Goal: Task Accomplishment & Management: Use online tool/utility

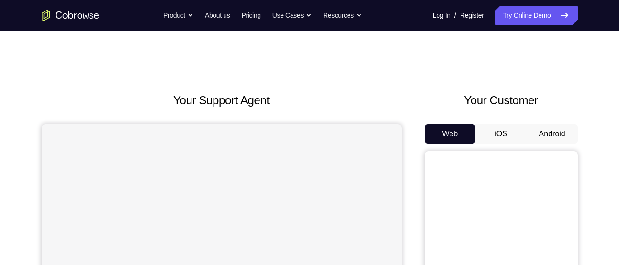
click at [554, 131] on button "Android" at bounding box center [551, 133] width 51 height 19
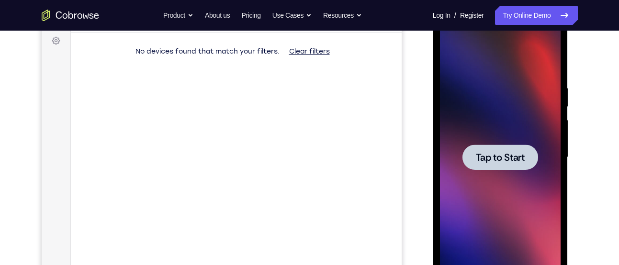
click at [501, 153] on span "Tap to Start" at bounding box center [500, 158] width 49 height 10
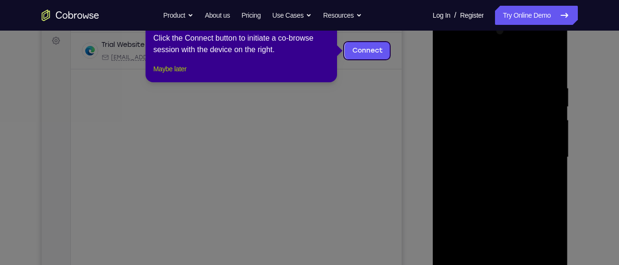
click at [183, 75] on button "Maybe later" at bounding box center [169, 68] width 33 height 11
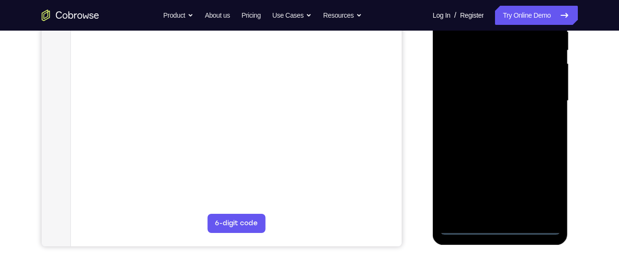
scroll to position [199, 0]
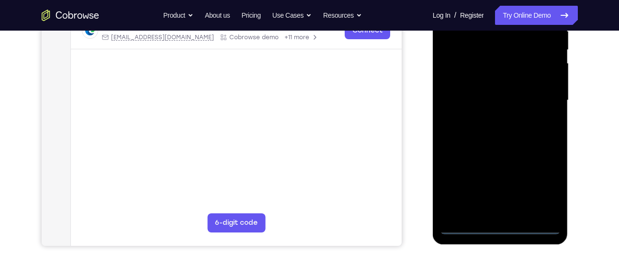
click at [533, 229] on div at bounding box center [500, 101] width 121 height 268
drag, startPoint x: 447, startPoint y: 123, endPoint x: 592, endPoint y: 129, distance: 145.1
click at [569, 129] on html "Online web based iOS Simulators and Android Emulators. Run iPhone, iPad, Mobile…" at bounding box center [501, 102] width 136 height 287
click at [471, 93] on div at bounding box center [500, 101] width 121 height 268
click at [541, 192] on div at bounding box center [500, 101] width 121 height 268
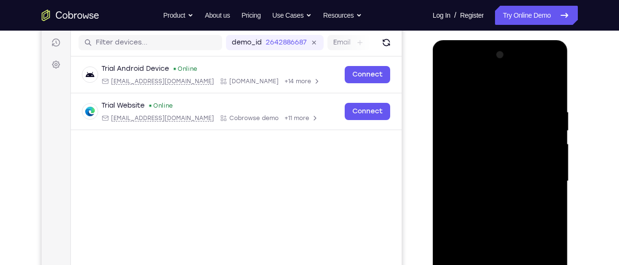
scroll to position [118, 0]
click at [500, 94] on div at bounding box center [500, 182] width 121 height 268
click at [539, 179] on div at bounding box center [500, 182] width 121 height 268
click at [488, 201] on div at bounding box center [500, 182] width 121 height 268
click at [495, 226] on div at bounding box center [500, 182] width 121 height 268
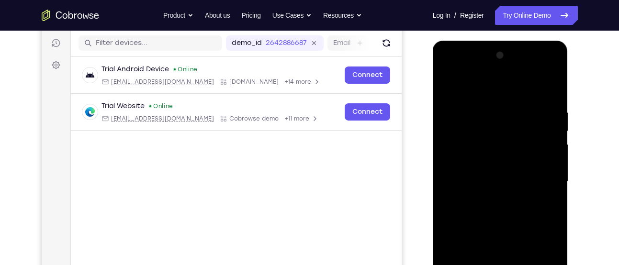
click at [508, 135] on div at bounding box center [500, 182] width 121 height 268
click at [494, 156] on div at bounding box center [500, 182] width 121 height 268
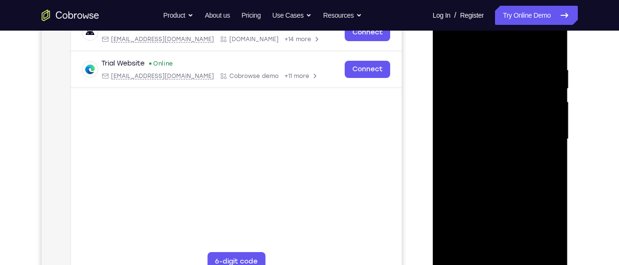
scroll to position [161, 0]
click at [503, 189] on div at bounding box center [500, 139] width 121 height 268
click at [506, 253] on div at bounding box center [500, 139] width 121 height 268
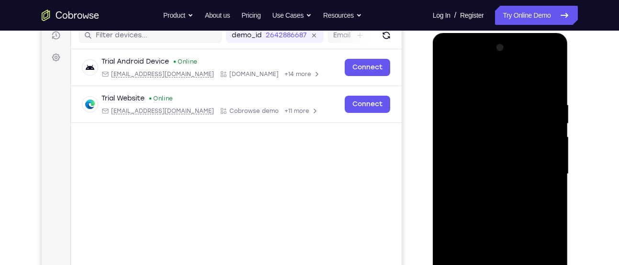
scroll to position [123, 0]
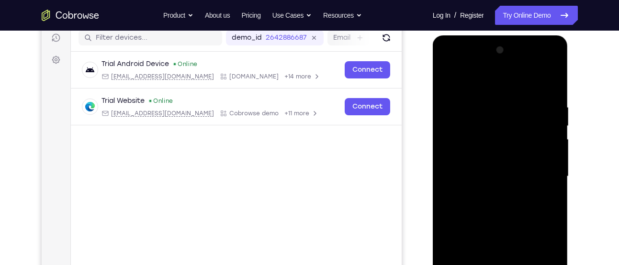
click at [554, 91] on div at bounding box center [500, 177] width 121 height 268
click at [506, 92] on div at bounding box center [500, 177] width 121 height 268
click at [547, 84] on div at bounding box center [500, 177] width 121 height 268
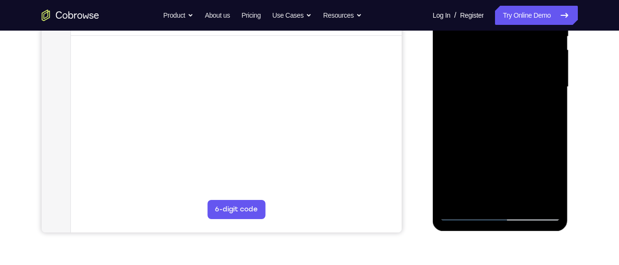
click at [555, 189] on div at bounding box center [500, 87] width 121 height 268
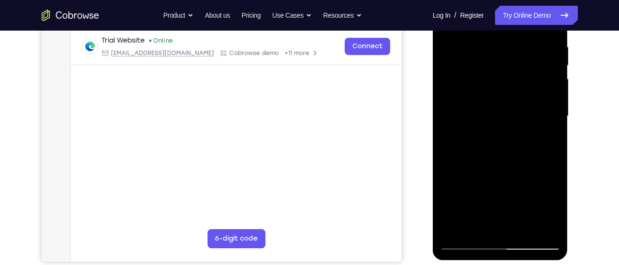
scroll to position [183, 0]
click at [489, 49] on div at bounding box center [500, 117] width 121 height 268
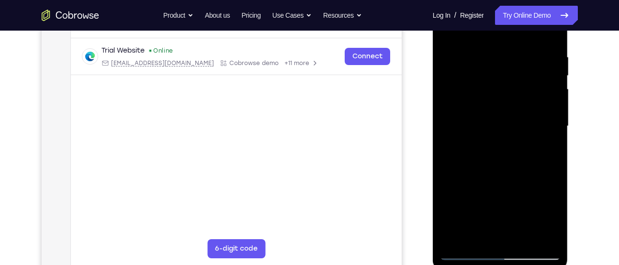
scroll to position [174, 0]
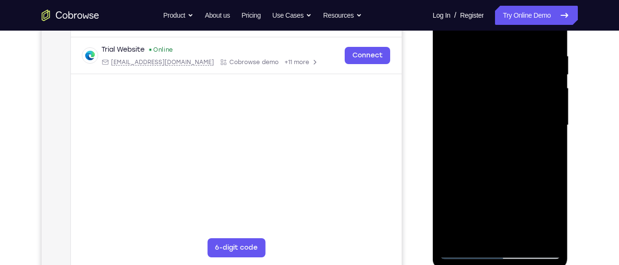
click at [536, 81] on div at bounding box center [500, 125] width 121 height 268
click at [540, 81] on div at bounding box center [500, 125] width 121 height 268
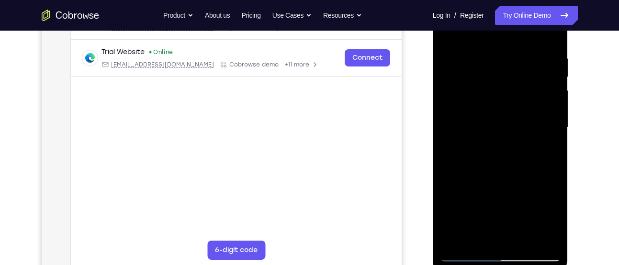
scroll to position [171, 0]
click at [549, 38] on div at bounding box center [500, 129] width 121 height 268
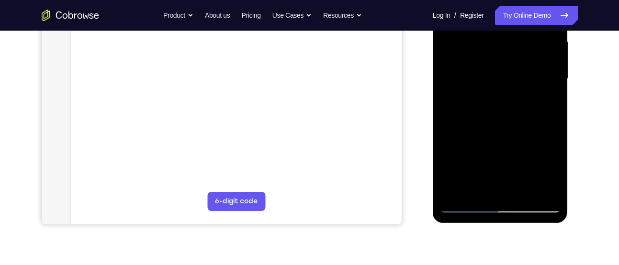
scroll to position [222, 0]
click at [522, 188] on div at bounding box center [500, 78] width 121 height 268
click at [496, 123] on div at bounding box center [500, 78] width 121 height 268
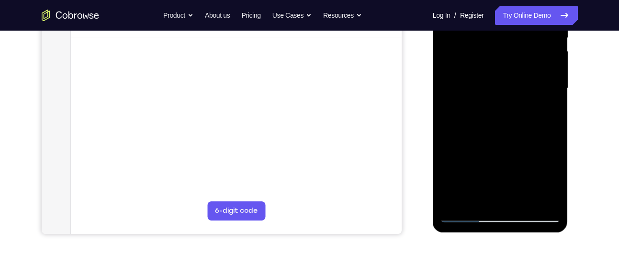
scroll to position [211, 0]
click at [490, 63] on div at bounding box center [500, 89] width 121 height 268
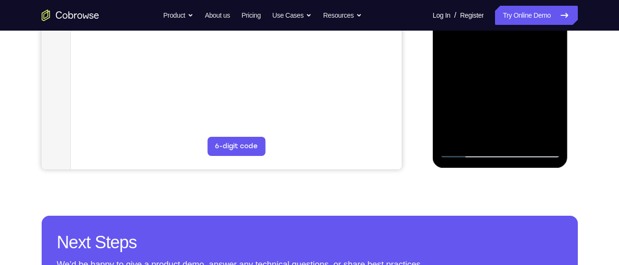
scroll to position [276, 0]
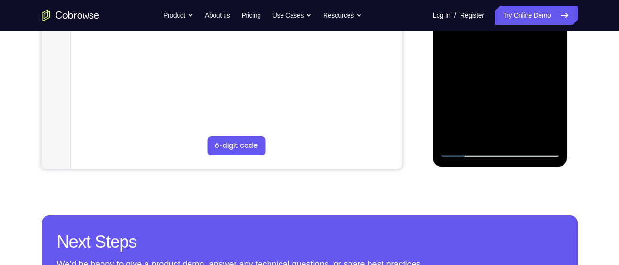
click at [467, 152] on div at bounding box center [500, 23] width 121 height 268
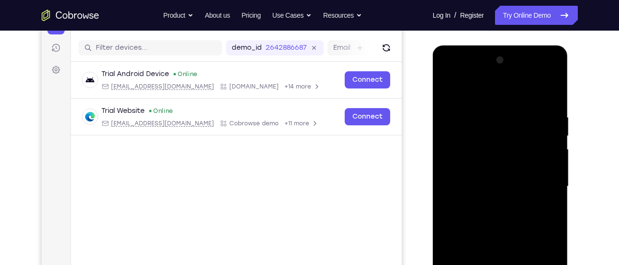
scroll to position [110, 0]
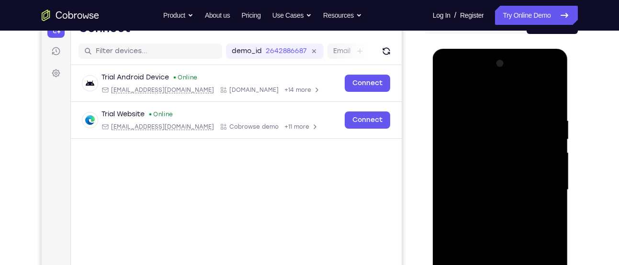
click at [446, 94] on div at bounding box center [500, 190] width 121 height 268
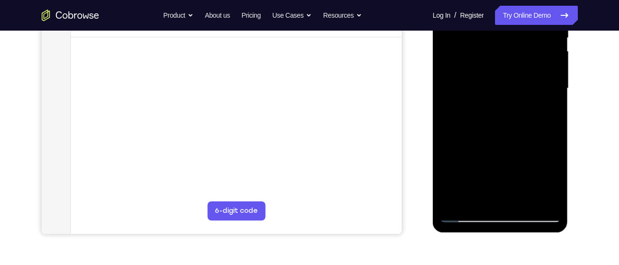
scroll to position [225, 0]
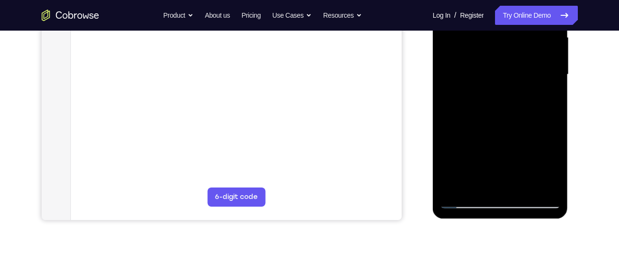
click at [477, 155] on div at bounding box center [500, 75] width 121 height 268
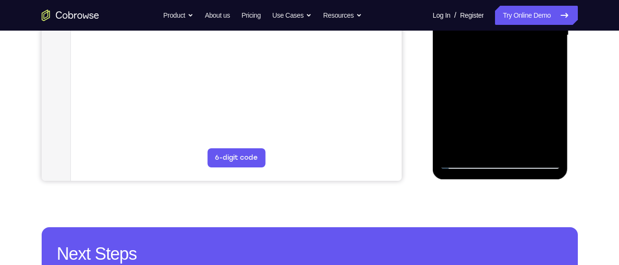
scroll to position [276, 0]
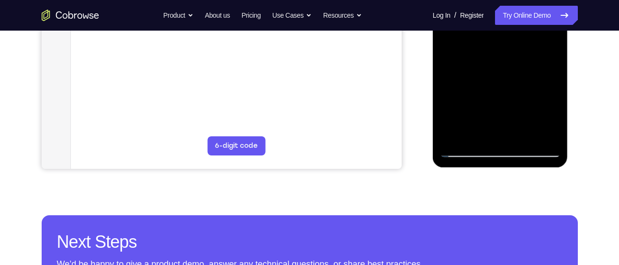
click at [466, 150] on div at bounding box center [500, 23] width 121 height 268
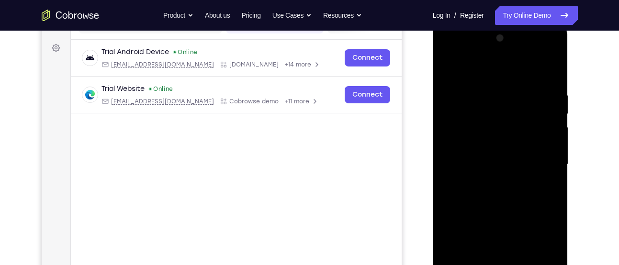
scroll to position [134, 0]
click at [447, 72] on div at bounding box center [500, 165] width 121 height 268
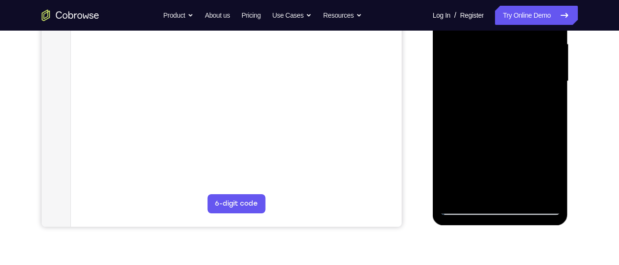
scroll to position [219, 0]
click at [484, 159] on div at bounding box center [500, 81] width 121 height 268
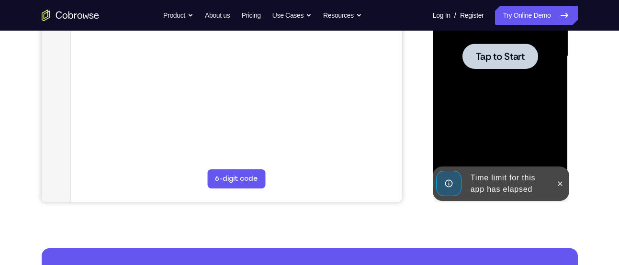
scroll to position [243, 0]
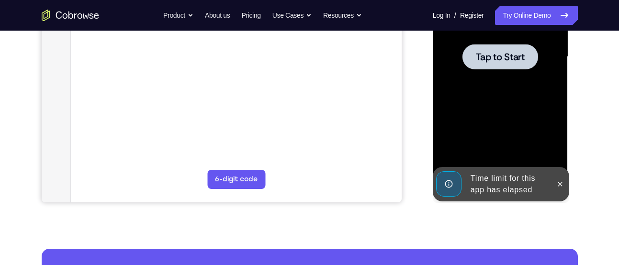
click at [482, 76] on div at bounding box center [500, 57] width 121 height 268
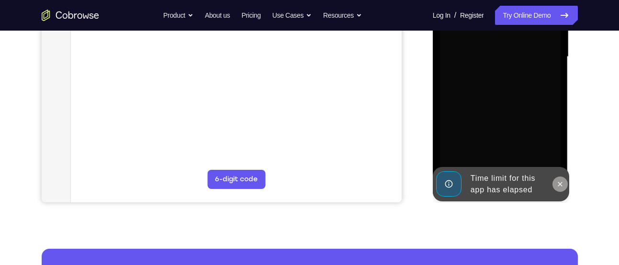
click at [559, 181] on icon at bounding box center [560, 184] width 8 height 8
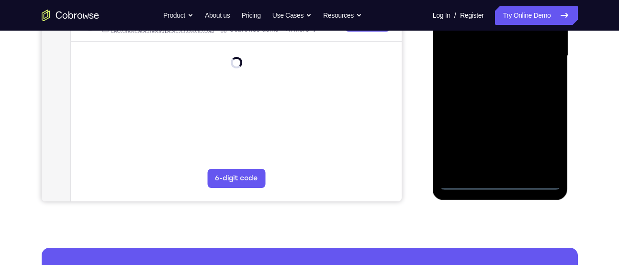
scroll to position [249, 0]
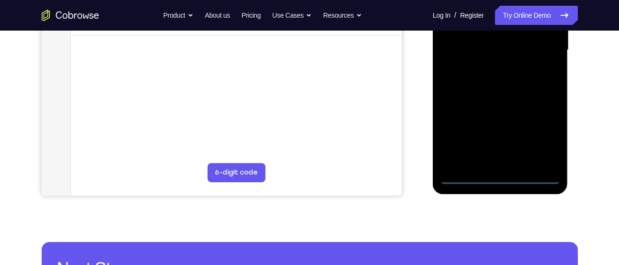
click at [539, 176] on div at bounding box center [500, 50] width 121 height 268
drag, startPoint x: 449, startPoint y: 108, endPoint x: 531, endPoint y: 110, distance: 81.9
click at [531, 110] on div at bounding box center [500, 50] width 121 height 268
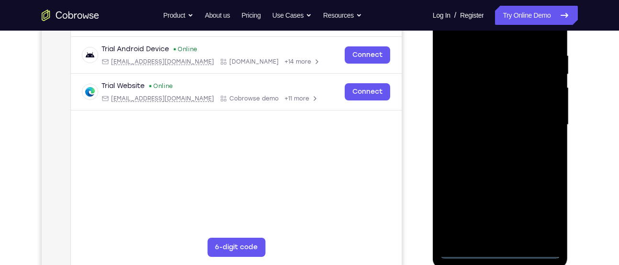
scroll to position [173, 0]
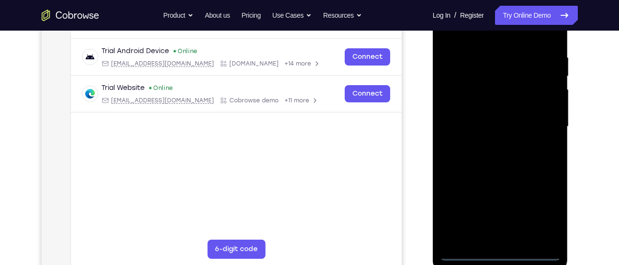
click at [468, 123] on div at bounding box center [500, 127] width 121 height 268
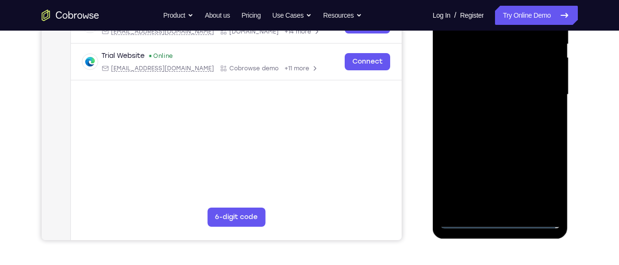
scroll to position [243, 0]
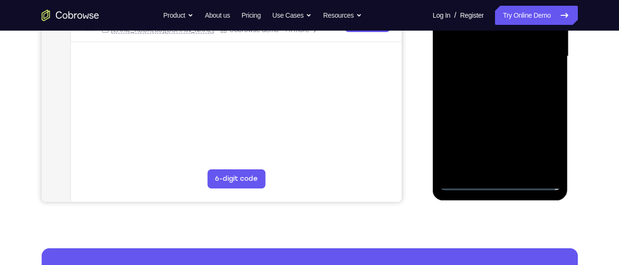
click at [536, 139] on div at bounding box center [500, 56] width 121 height 268
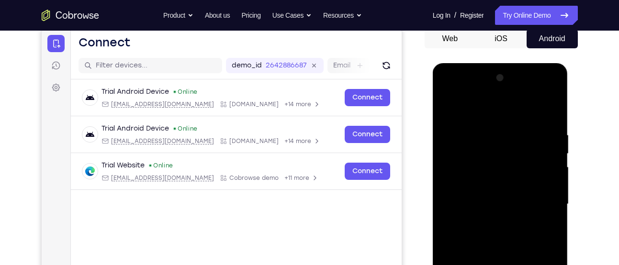
scroll to position [95, 0]
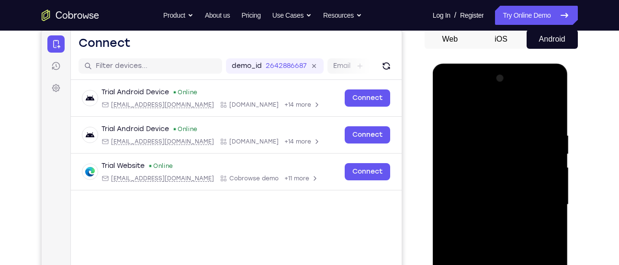
click at [472, 113] on div at bounding box center [500, 205] width 121 height 268
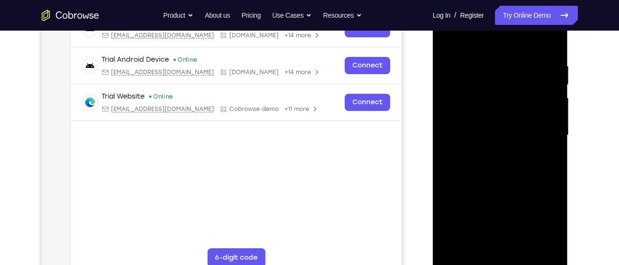
scroll to position [165, 0]
click at [542, 127] on div at bounding box center [500, 135] width 121 height 268
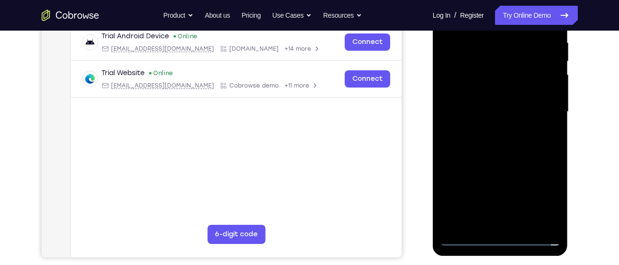
scroll to position [188, 0]
click at [489, 131] on div at bounding box center [500, 112] width 121 height 268
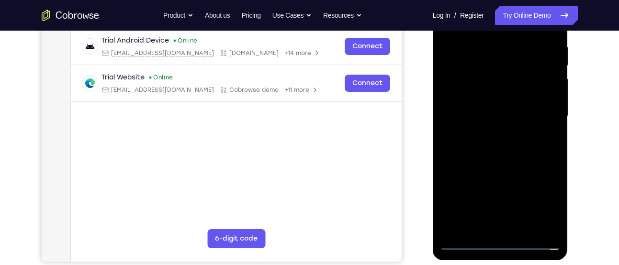
scroll to position [183, 0]
click at [496, 164] on div at bounding box center [500, 117] width 121 height 268
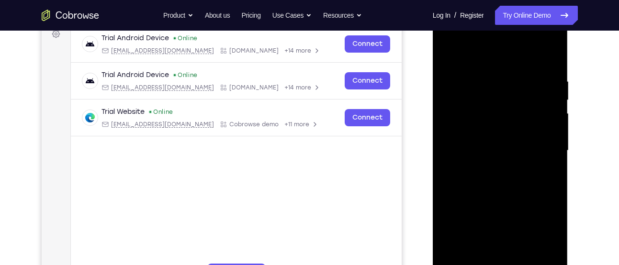
scroll to position [148, 0]
click at [489, 107] on div at bounding box center [500, 151] width 121 height 268
click at [485, 122] on div at bounding box center [500, 151] width 121 height 268
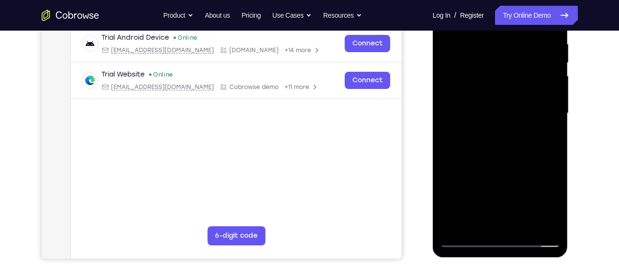
scroll to position [187, 0]
click at [505, 168] on div at bounding box center [500, 113] width 121 height 268
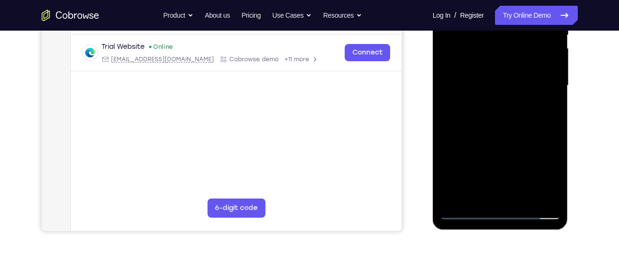
scroll to position [275, 0]
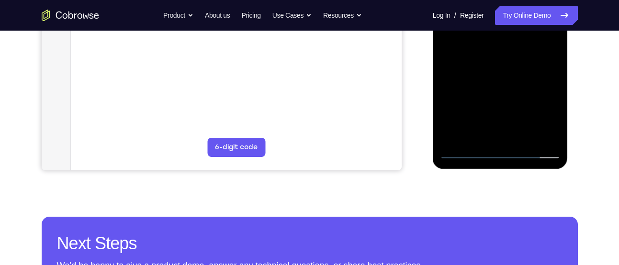
click at [499, 136] on div at bounding box center [500, 25] width 121 height 268
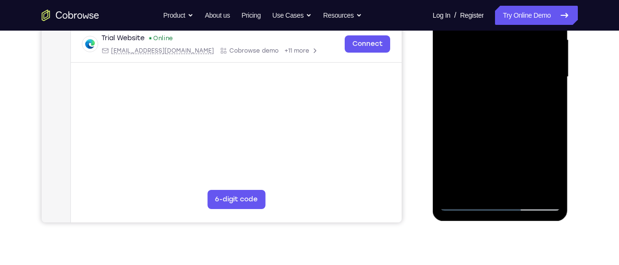
scroll to position [223, 0]
click at [507, 114] on div at bounding box center [500, 77] width 121 height 268
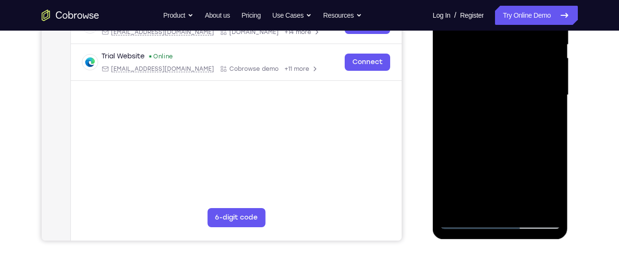
scroll to position [231, 0]
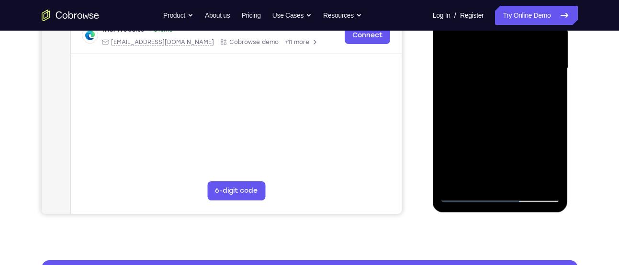
click at [526, 183] on div at bounding box center [500, 68] width 121 height 268
click at [495, 117] on div at bounding box center [500, 68] width 121 height 268
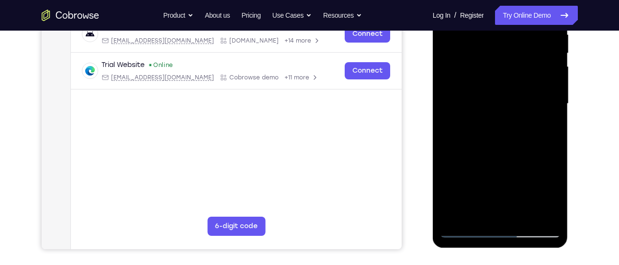
scroll to position [195, 0]
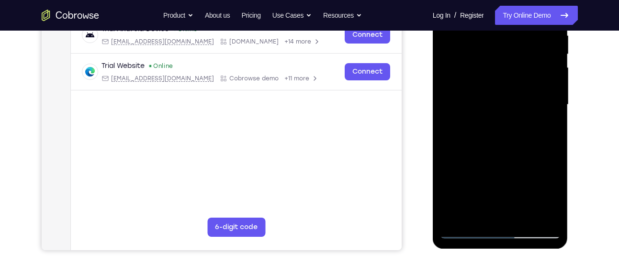
click at [495, 141] on div at bounding box center [500, 105] width 121 height 268
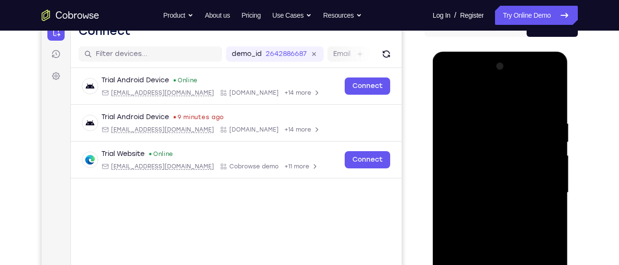
scroll to position [104, 0]
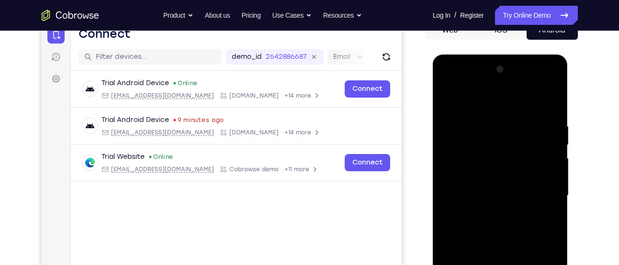
click at [452, 103] on div at bounding box center [500, 196] width 121 height 268
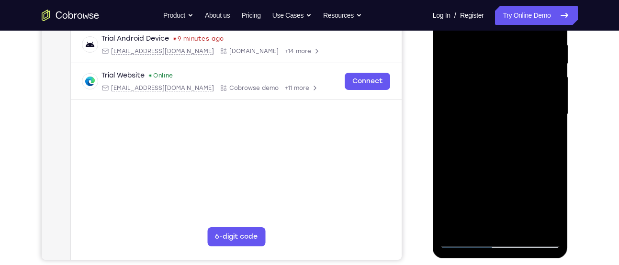
scroll to position [185, 0]
click at [510, 90] on div at bounding box center [500, 115] width 121 height 268
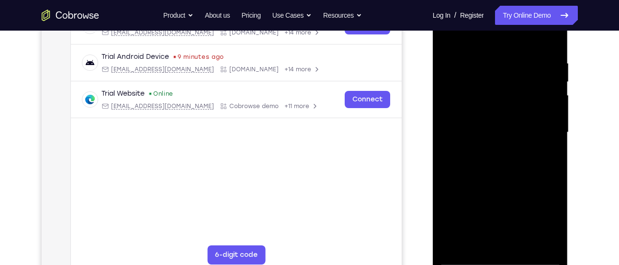
scroll to position [165, 0]
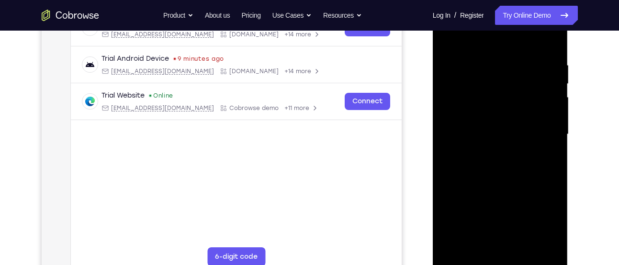
drag, startPoint x: 458, startPoint y: 99, endPoint x: 448, endPoint y: 92, distance: 12.7
click at [448, 92] on div at bounding box center [500, 134] width 121 height 268
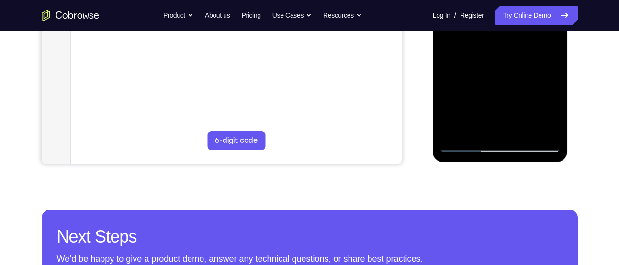
scroll to position [288, 0]
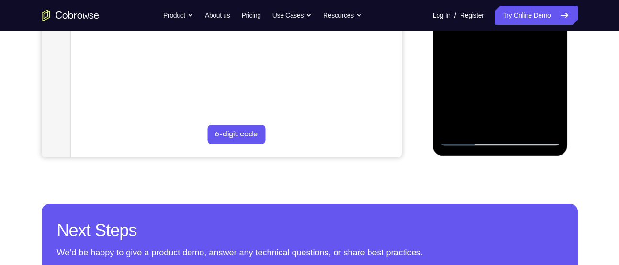
click at [469, 137] on div at bounding box center [500, 12] width 121 height 268
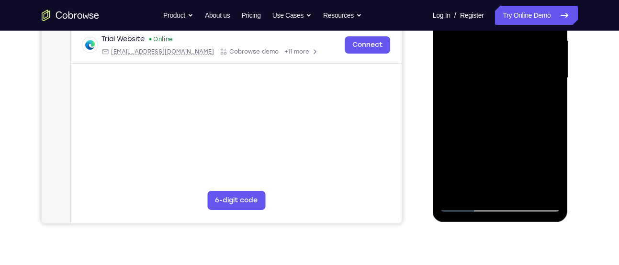
scroll to position [220, 0]
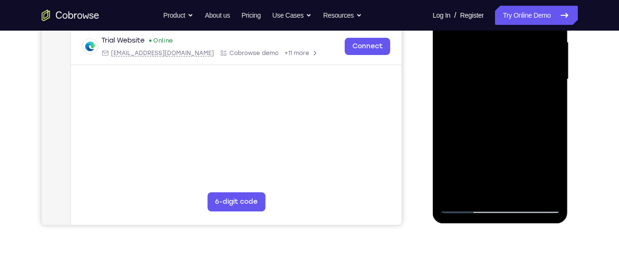
click at [499, 118] on div at bounding box center [500, 79] width 121 height 268
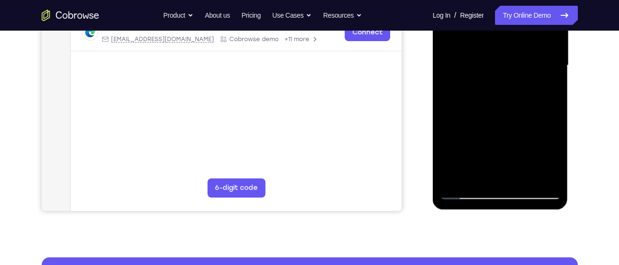
scroll to position [234, 0]
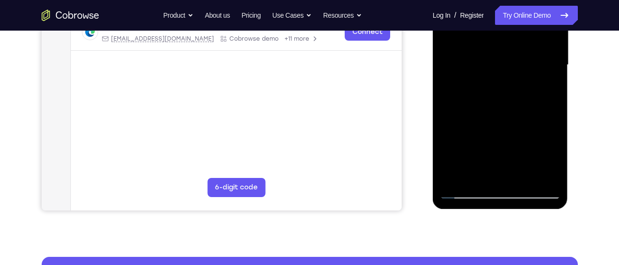
click at [475, 176] on div at bounding box center [500, 65] width 121 height 268
click at [525, 130] on div at bounding box center [500, 65] width 121 height 268
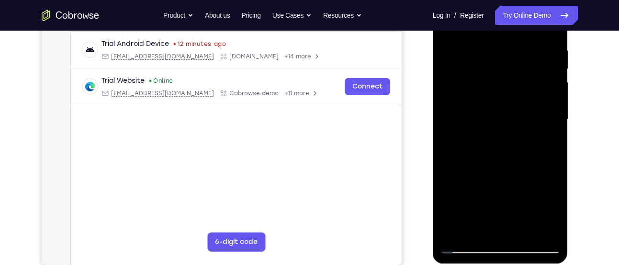
scroll to position [177, 0]
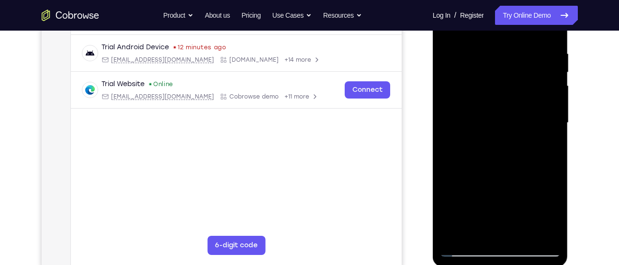
click at [524, 93] on div at bounding box center [500, 123] width 121 height 268
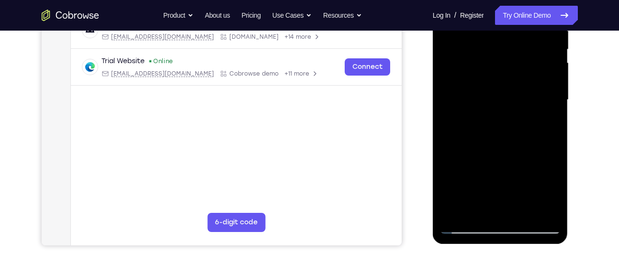
scroll to position [200, 0]
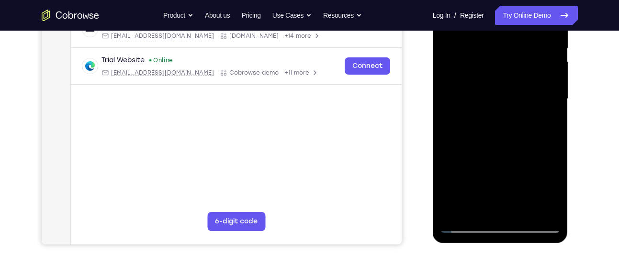
click at [541, 161] on div at bounding box center [500, 99] width 121 height 268
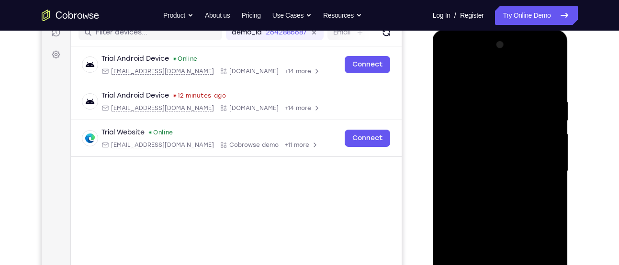
scroll to position [127, 0]
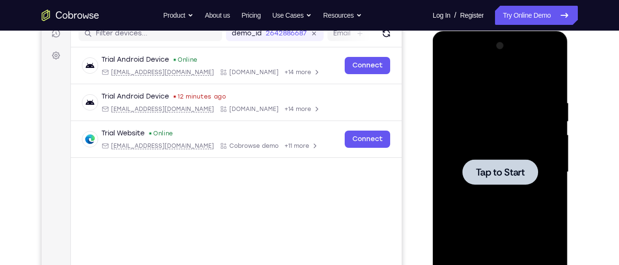
click at [501, 165] on div at bounding box center [500, 171] width 76 height 25
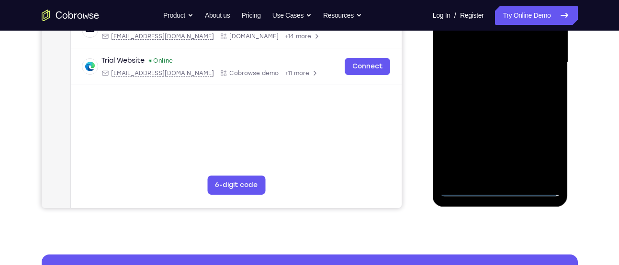
scroll to position [267, 0]
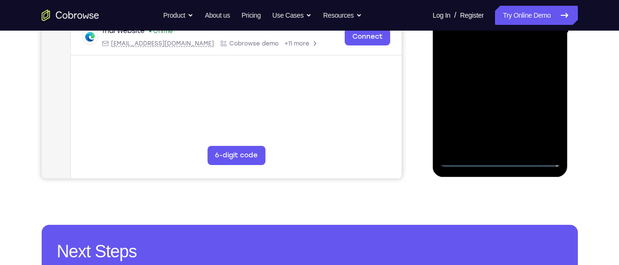
click at [536, 161] on div at bounding box center [500, 33] width 121 height 268
drag, startPoint x: 453, startPoint y: 99, endPoint x: 510, endPoint y: 94, distance: 57.2
click at [510, 94] on div at bounding box center [500, 33] width 121 height 268
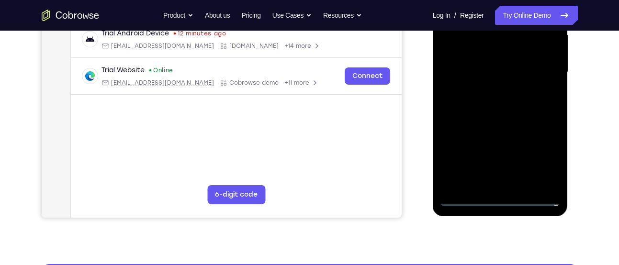
scroll to position [227, 0]
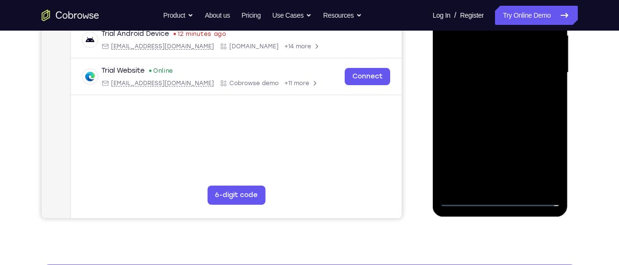
click at [466, 64] on div at bounding box center [500, 73] width 121 height 268
click at [542, 162] on div at bounding box center [500, 73] width 121 height 268
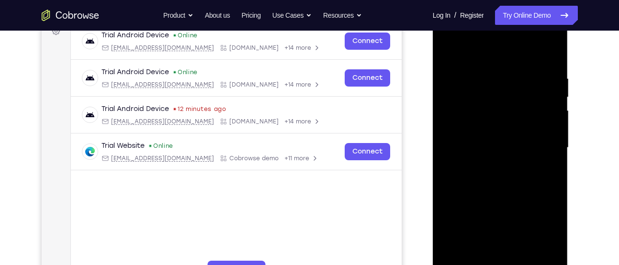
scroll to position [146, 0]
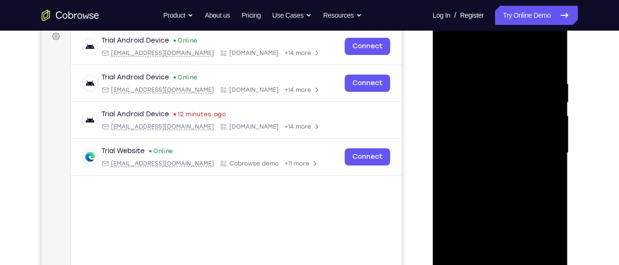
click at [500, 65] on div at bounding box center [500, 153] width 121 height 268
click at [540, 149] on div at bounding box center [500, 153] width 121 height 268
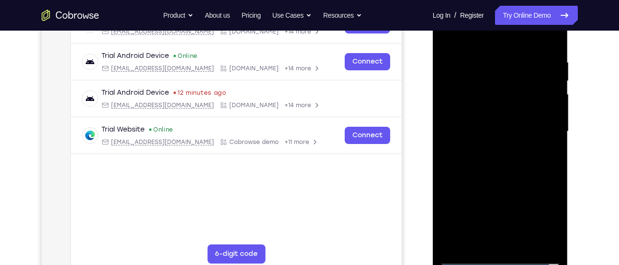
scroll to position [169, 0]
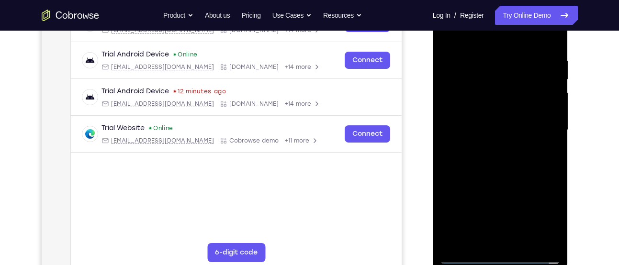
click at [487, 145] on div at bounding box center [500, 130] width 121 height 268
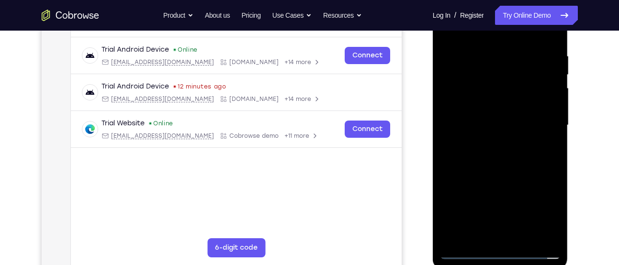
scroll to position [166, 0]
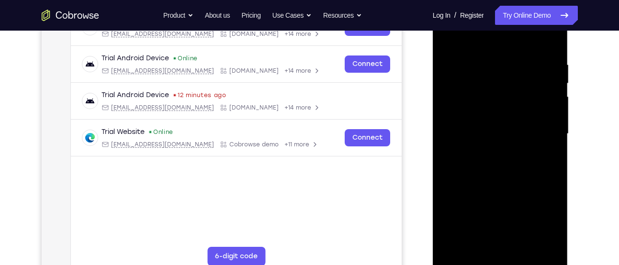
click at [521, 140] on div at bounding box center [500, 134] width 121 height 268
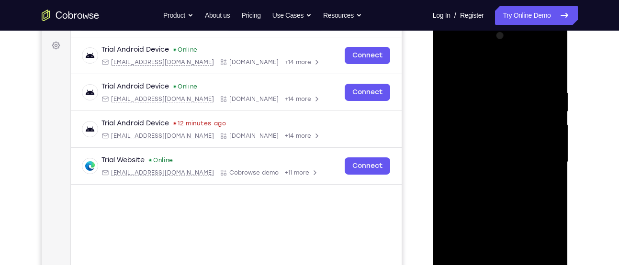
scroll to position [137, 0]
click at [502, 143] on div at bounding box center [500, 163] width 121 height 268
click at [498, 155] on div at bounding box center [500, 163] width 121 height 268
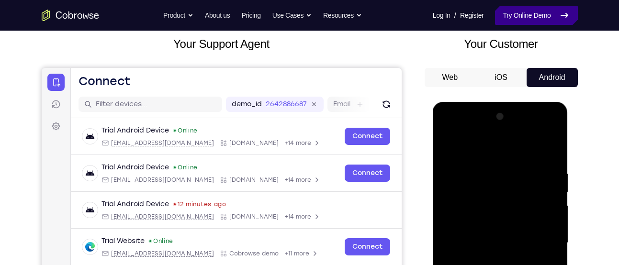
click at [524, 22] on link "Try Online Demo" at bounding box center [536, 15] width 82 height 19
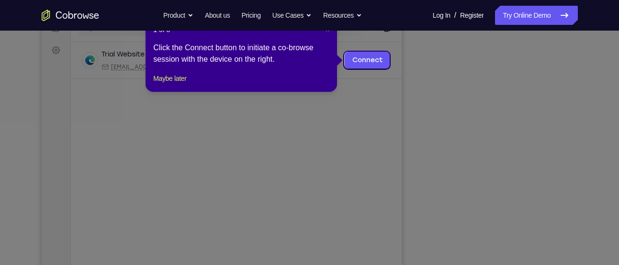
scroll to position [133, 0]
click at [182, 83] on button "Maybe later" at bounding box center [169, 77] width 33 height 11
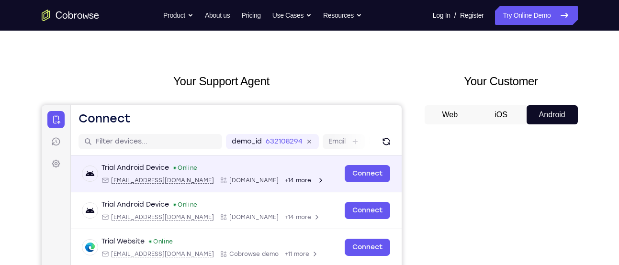
scroll to position [0, 0]
